Goal: Task Accomplishment & Management: Manage account settings

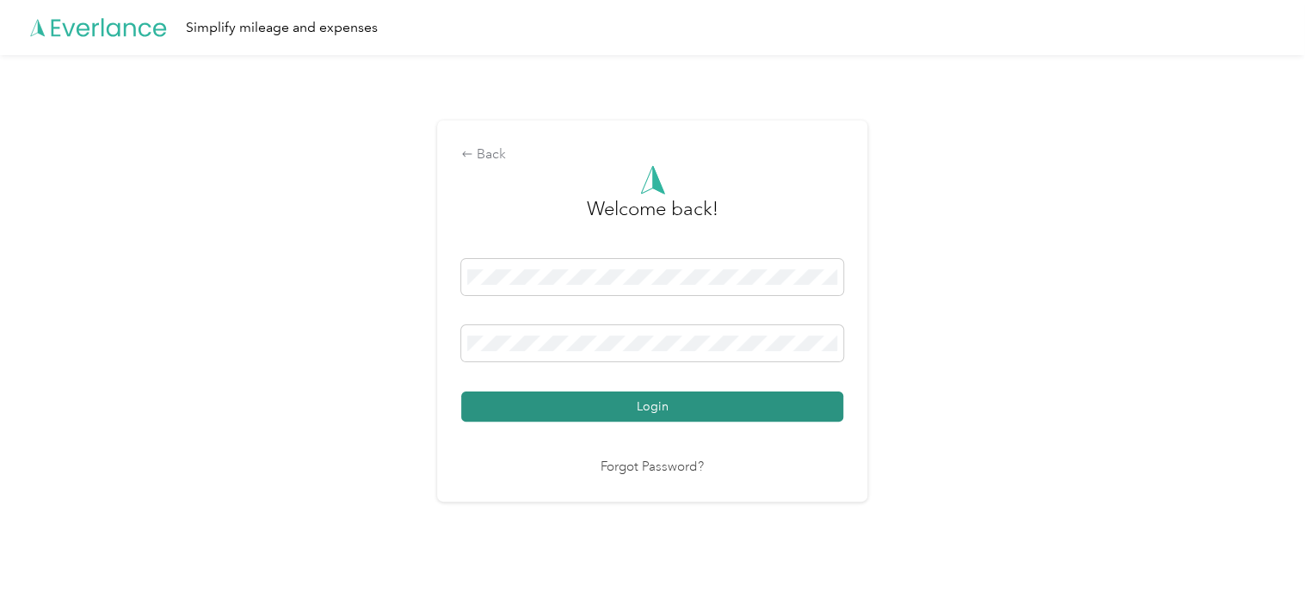
click at [643, 402] on button "Login" at bounding box center [652, 406] width 382 height 30
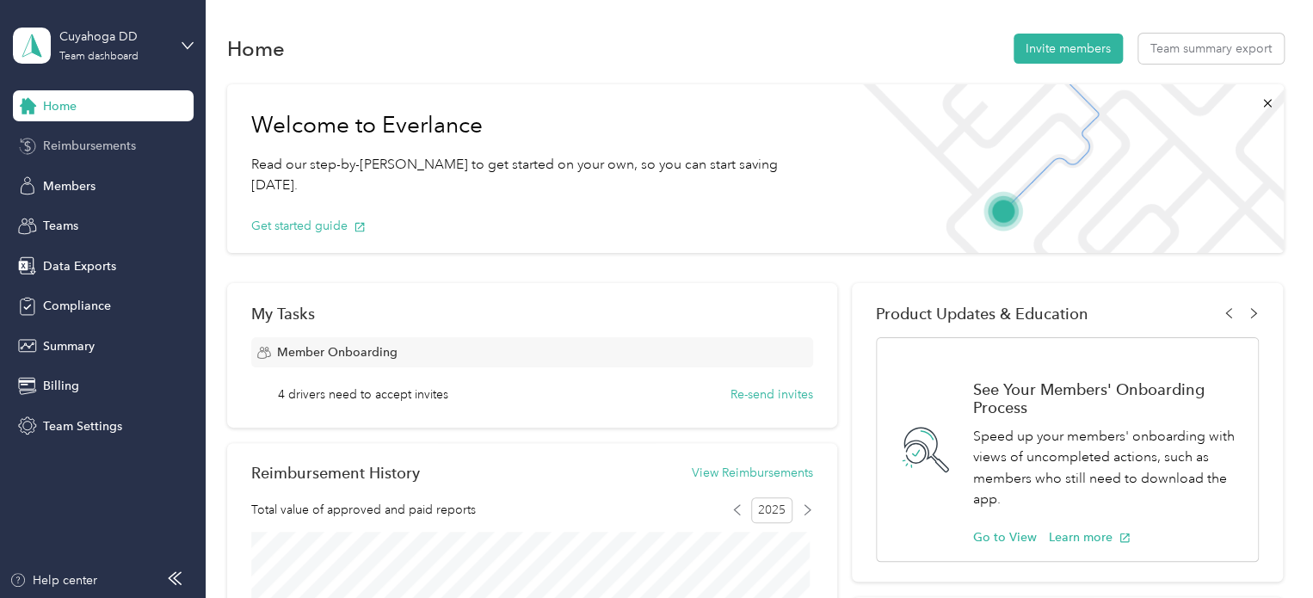
click at [108, 146] on span "Reimbursements" at bounding box center [89, 146] width 93 height 18
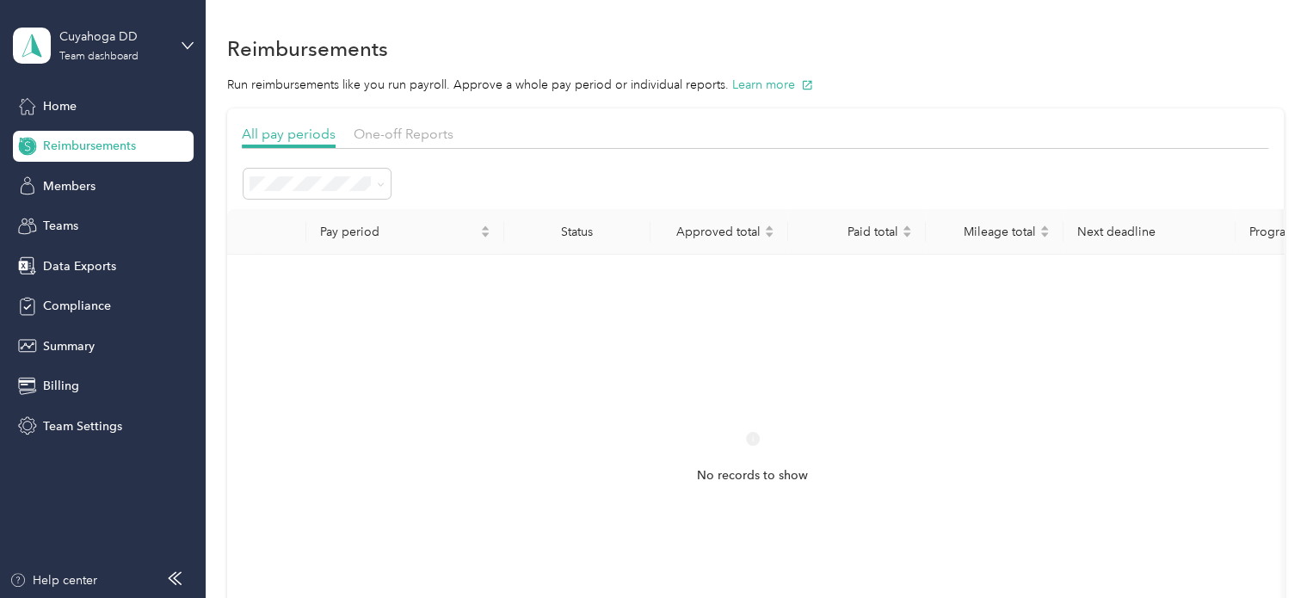
click at [405, 117] on section "All pay periods One-off Reports Pay period Status Approved total Paid total Mil…" at bounding box center [755, 408] width 1056 height 600
click at [404, 122] on section "All pay periods One-off Reports Pay period Status Approved total Paid total Mil…" at bounding box center [755, 408] width 1056 height 600
click at [404, 132] on span "One-off Reports" at bounding box center [404, 134] width 100 height 16
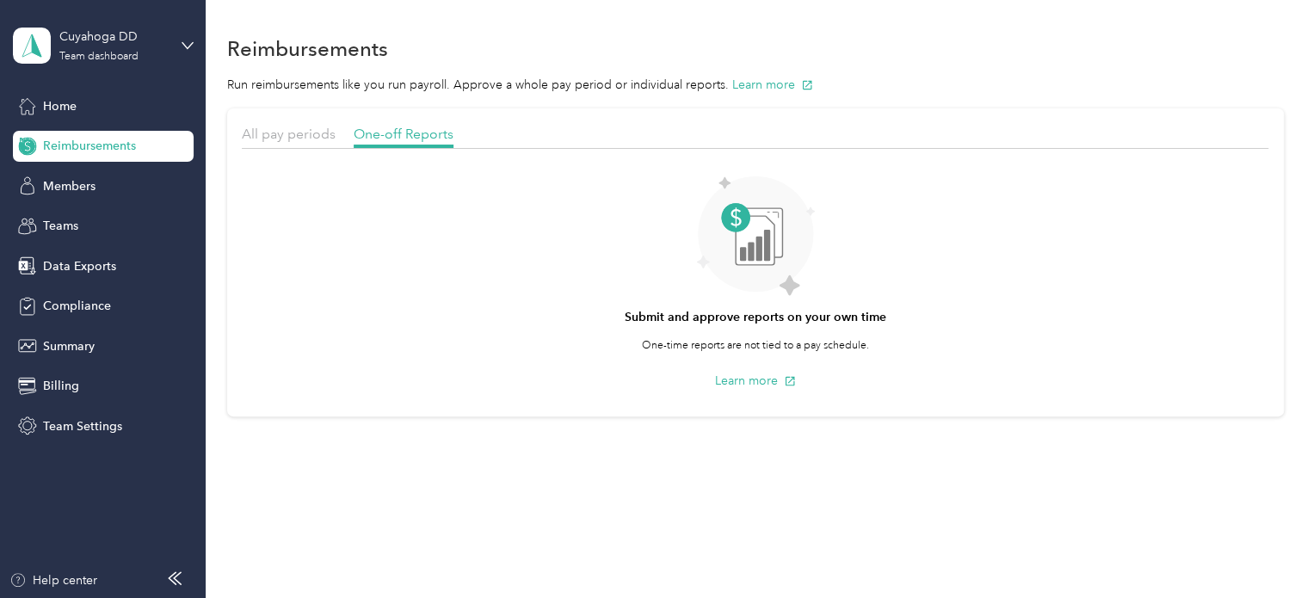
click at [994, 149] on div at bounding box center [755, 153] width 1026 height 9
click at [304, 124] on div "All pay periods" at bounding box center [289, 135] width 94 height 22
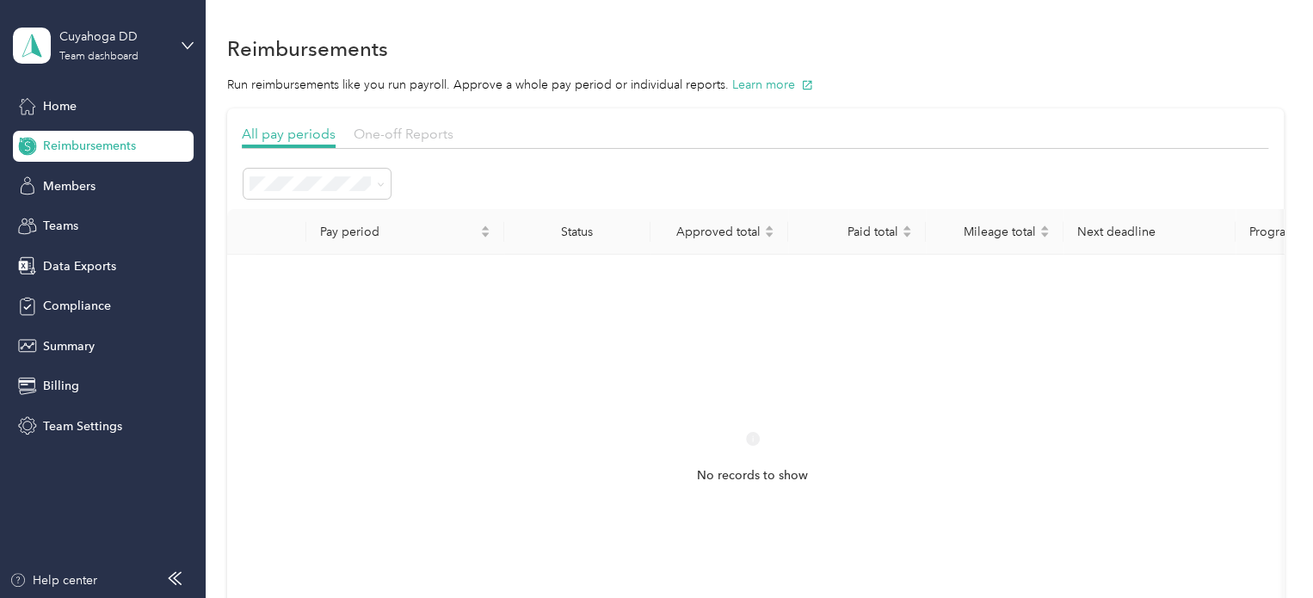
click at [385, 131] on span "One-off Reports" at bounding box center [404, 134] width 100 height 16
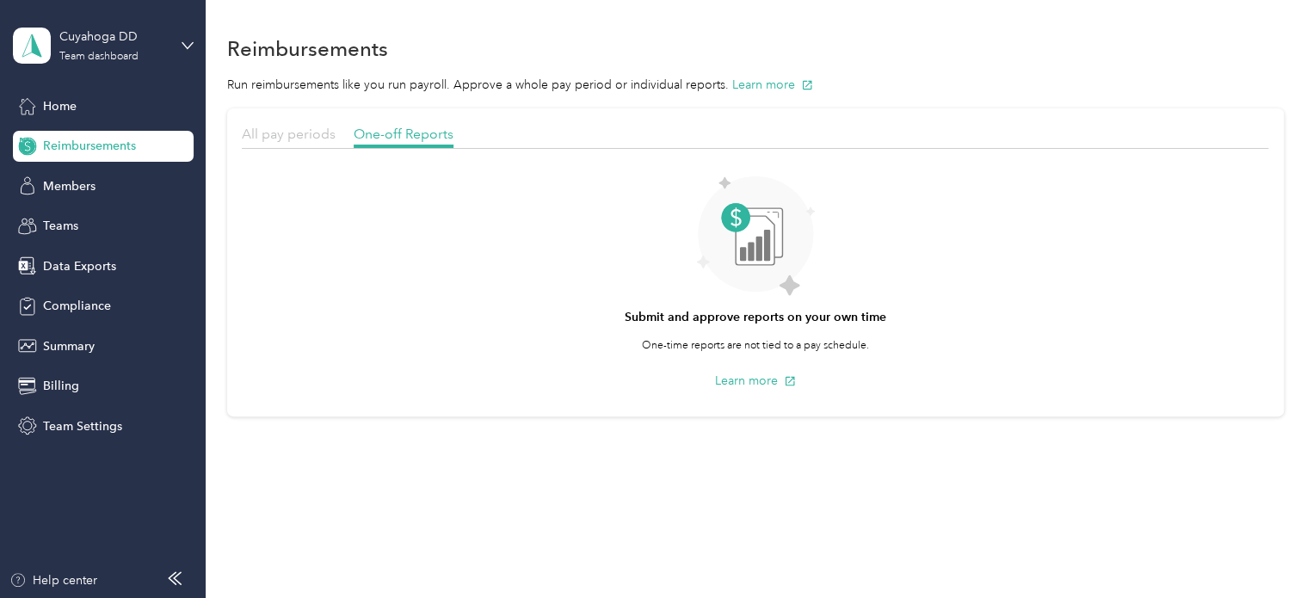
click at [275, 131] on span "All pay periods" at bounding box center [289, 134] width 94 height 16
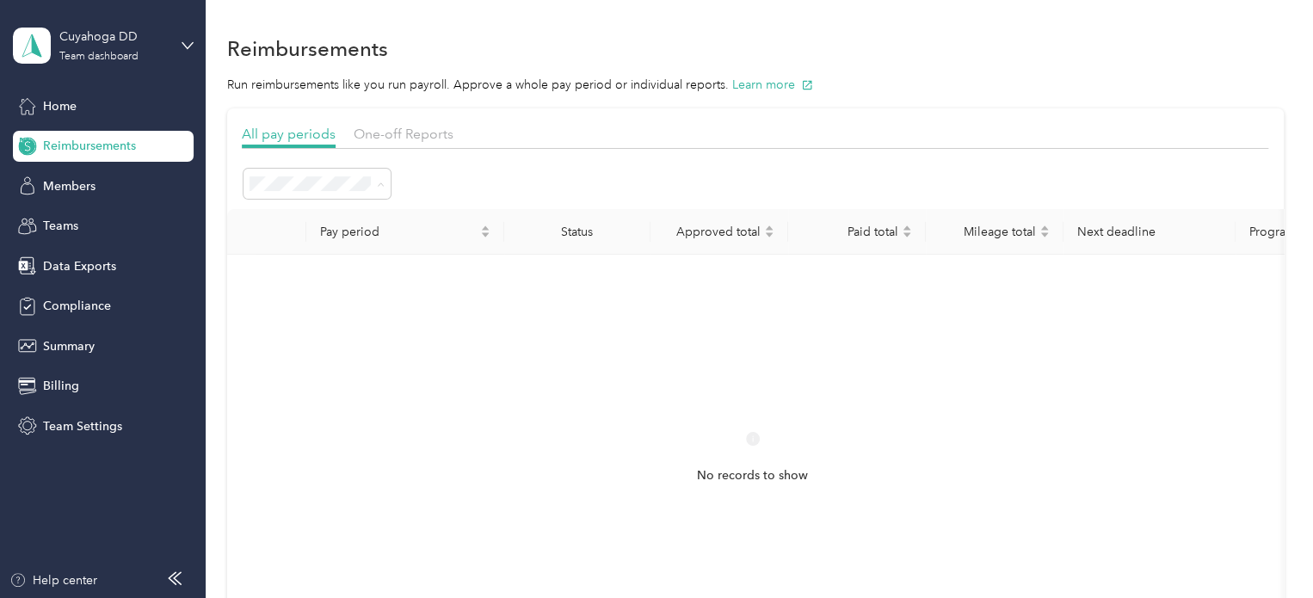
click at [345, 268] on div "Open" at bounding box center [316, 276] width 123 height 18
click at [379, 185] on icon at bounding box center [381, 185] width 8 height 8
click at [328, 302] on span "Needs approval" at bounding box center [299, 305] width 88 height 15
click at [392, 138] on span "One-off Reports" at bounding box center [404, 134] width 100 height 16
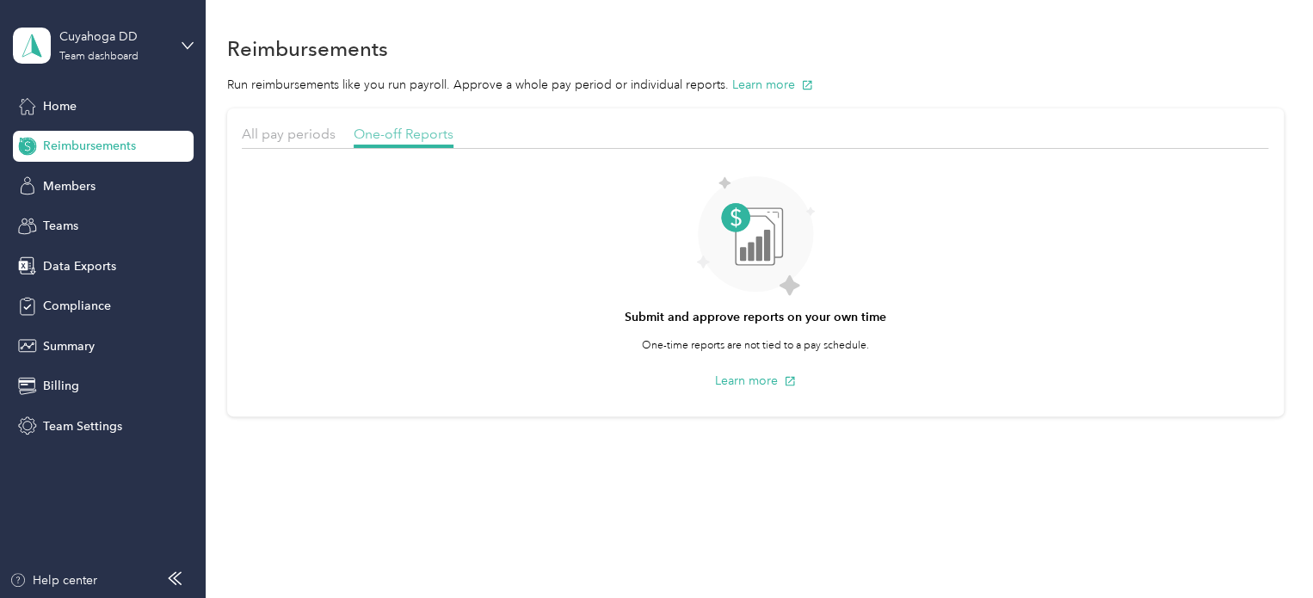
click at [392, 138] on span "One-off Reports" at bounding box center [404, 134] width 100 height 16
